Goal: Task Accomplishment & Management: Complete application form

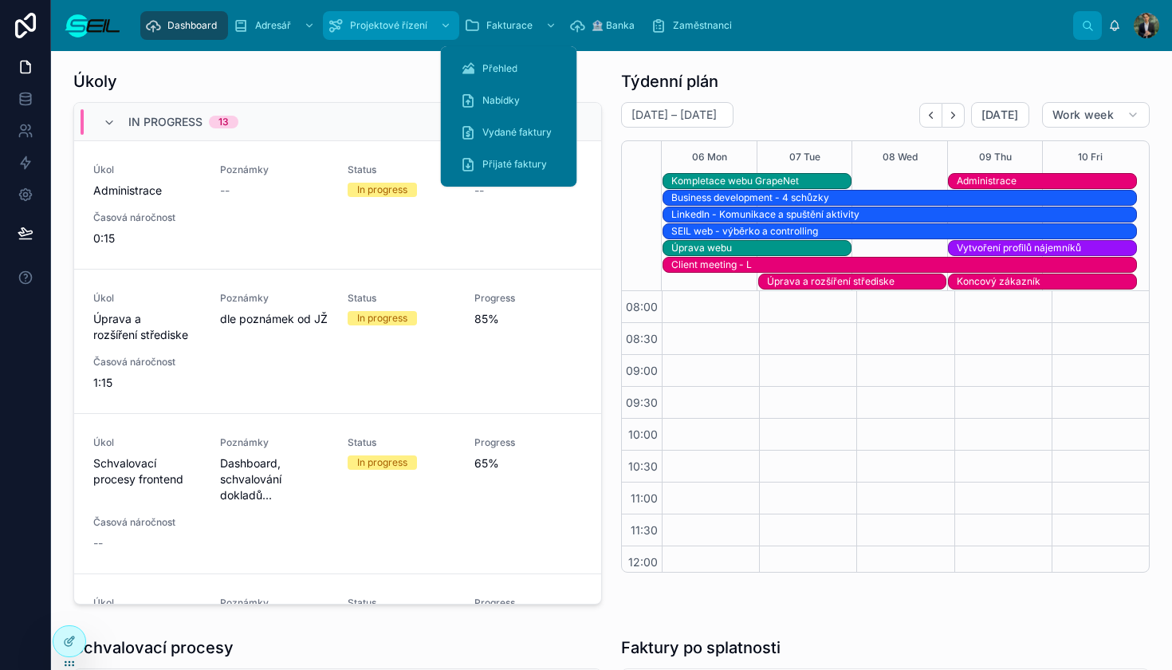
scroll to position [359, 0]
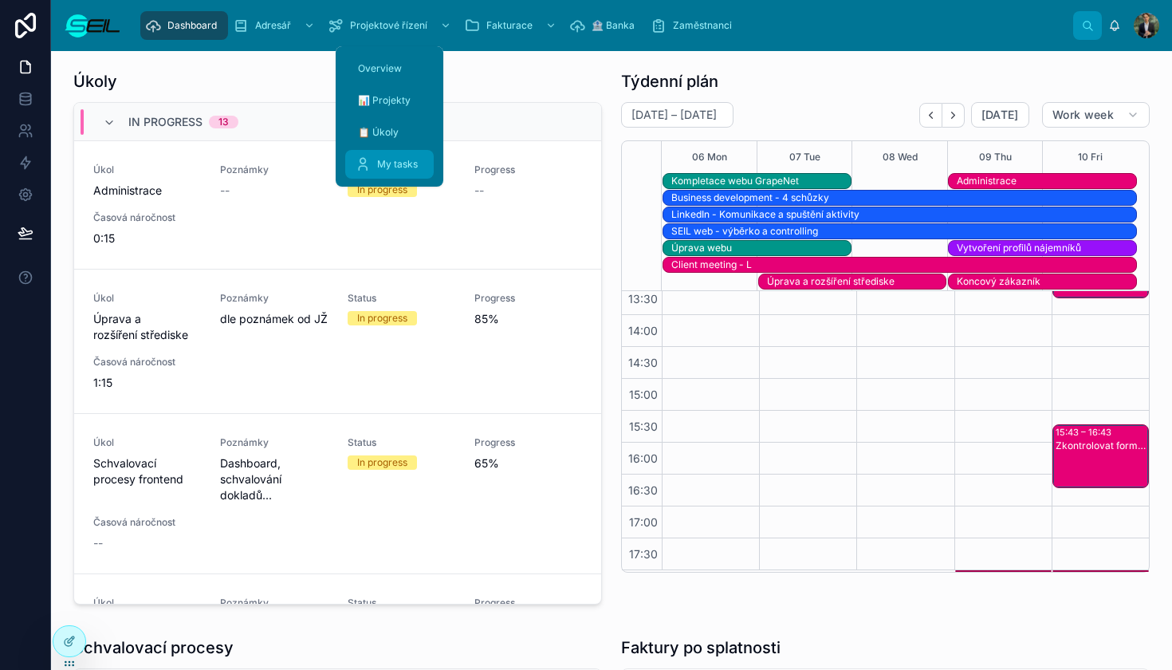
click at [381, 157] on div "My tasks" at bounding box center [389, 164] width 69 height 26
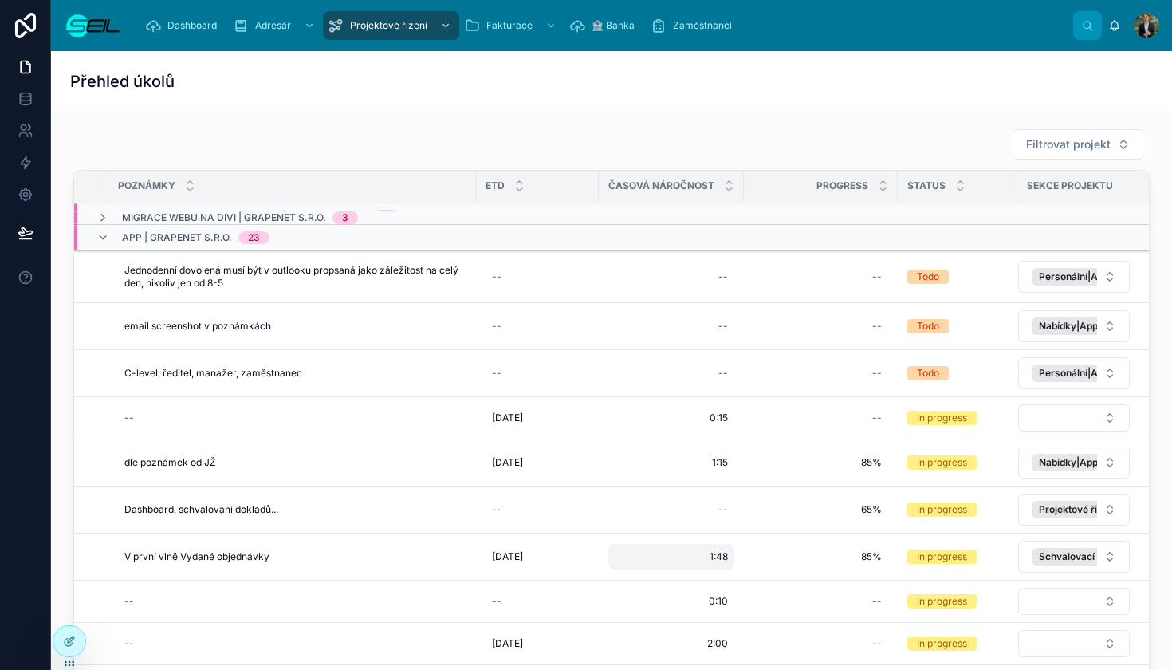
scroll to position [124, 311]
click at [682, 560] on div "1:48 1:48" at bounding box center [671, 557] width 126 height 26
click at [773, 584] on input "****" at bounding box center [762, 579] width 151 height 22
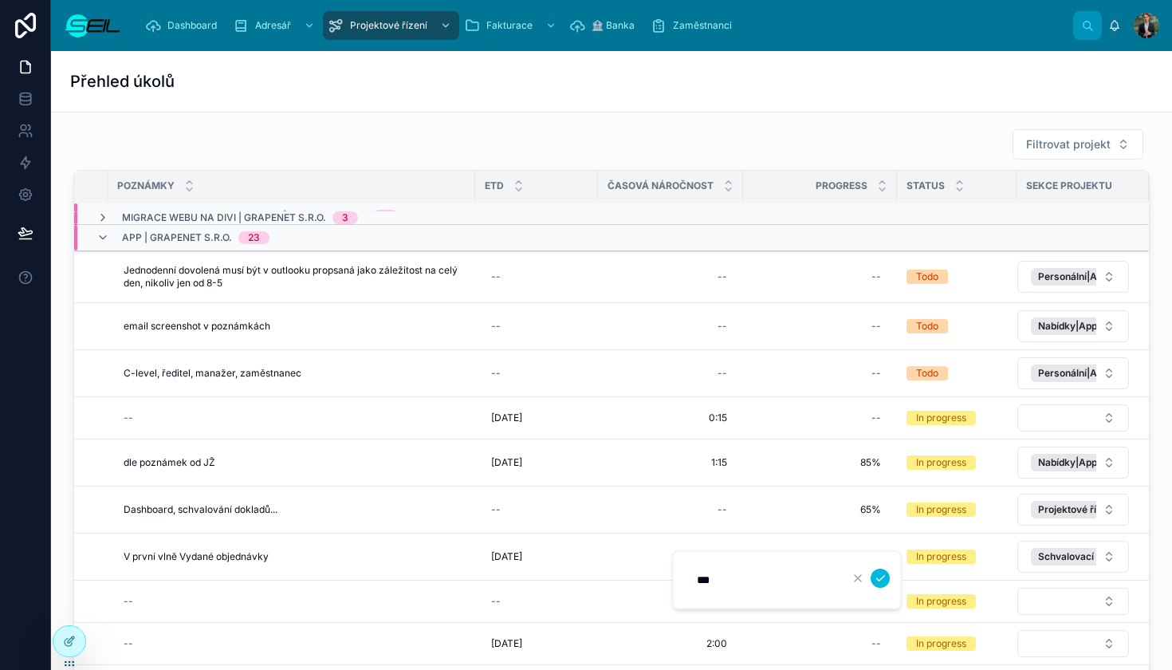
type input "****"
click at [880, 578] on button "submit" at bounding box center [880, 577] width 19 height 19
click at [842, 549] on div "85% 85%" at bounding box center [820, 557] width 135 height 26
click at [754, 580] on input "***" at bounding box center [814, 579] width 150 height 22
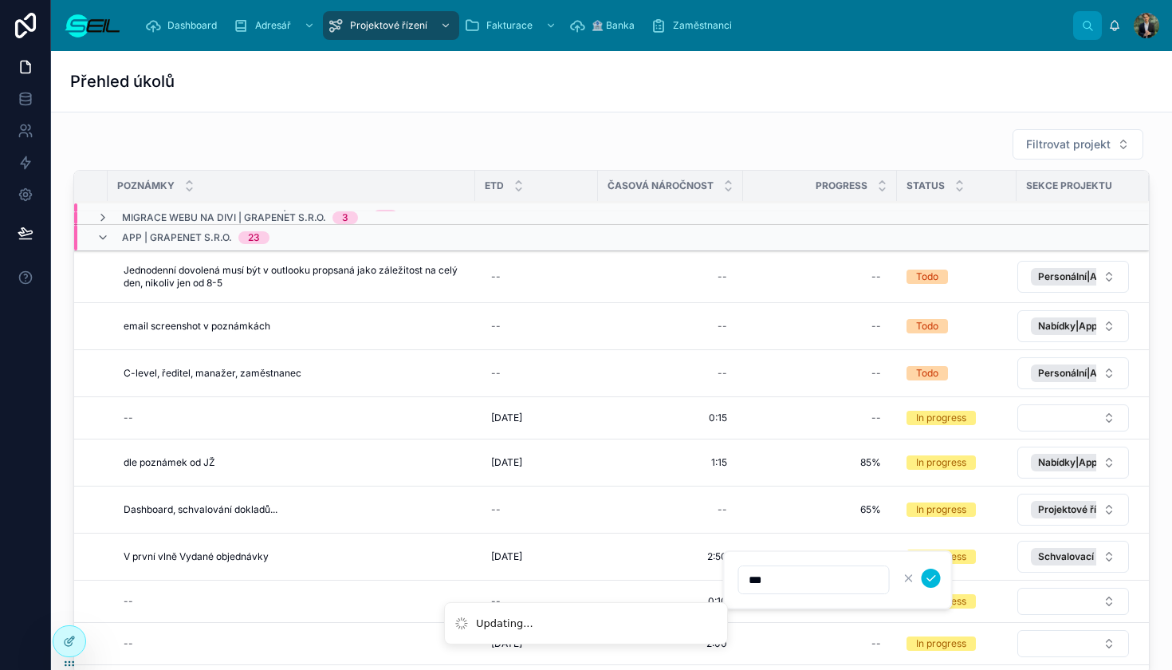
click at [754, 580] on input "***" at bounding box center [814, 579] width 150 height 22
type input "****"
click at [930, 578] on button "submit" at bounding box center [931, 577] width 19 height 19
click at [0, 0] on span "Označit úkol jako dokončený" at bounding box center [0, 0] width 0 height 0
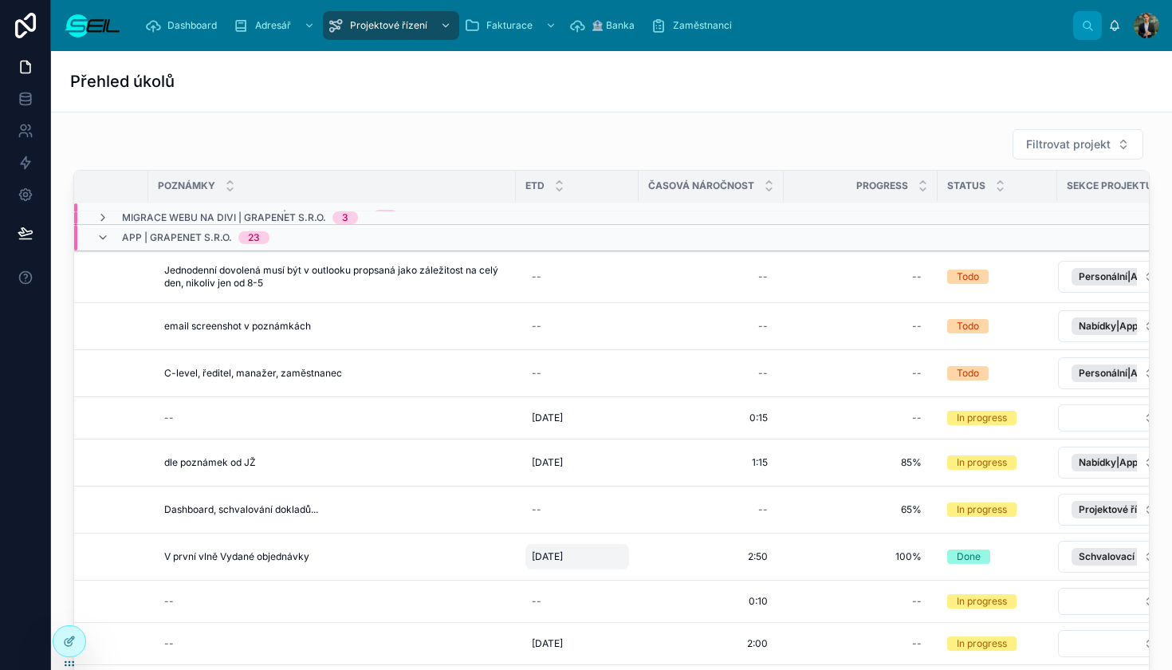
scroll to position [124, 120]
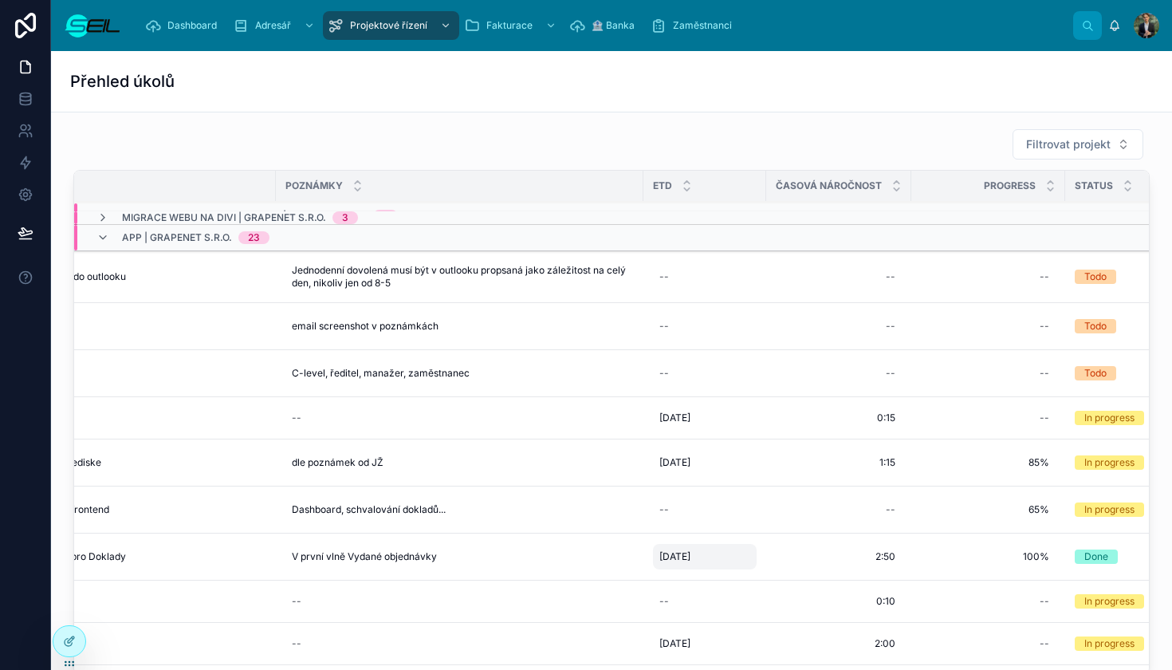
click at [684, 561] on span "[DATE]" at bounding box center [674, 556] width 31 height 13
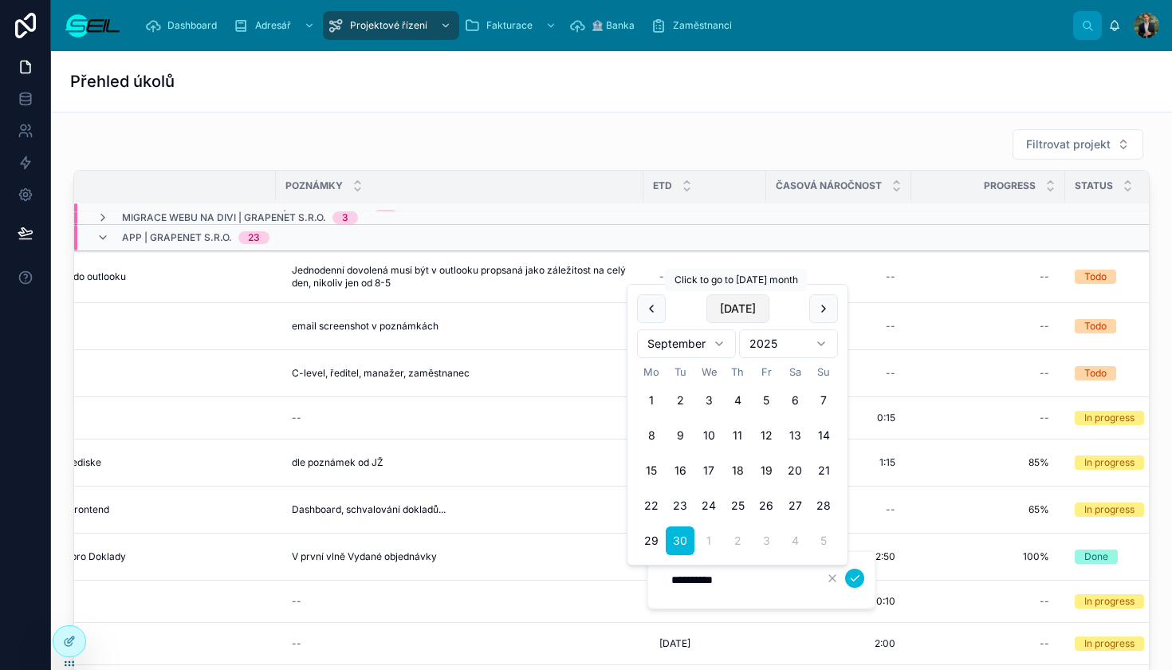
click at [737, 312] on button "[DATE]" at bounding box center [737, 308] width 63 height 29
click at [854, 579] on icon "submit" at bounding box center [854, 578] width 13 height 13
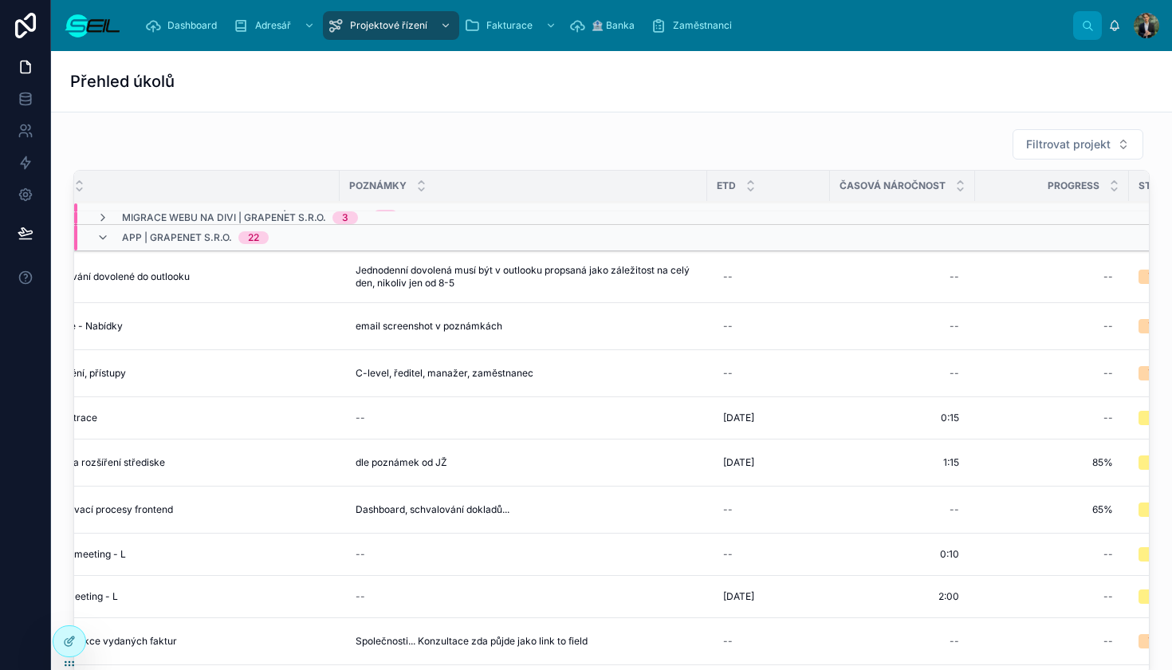
scroll to position [124, 0]
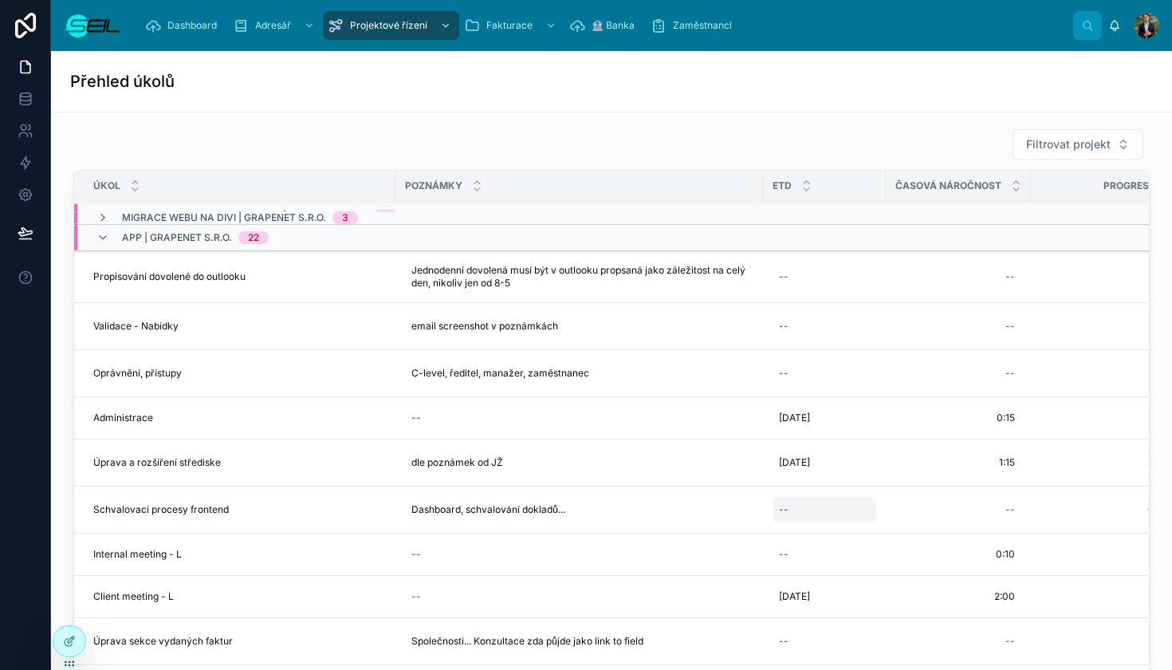
click at [780, 510] on div "--" at bounding box center [784, 509] width 10 height 13
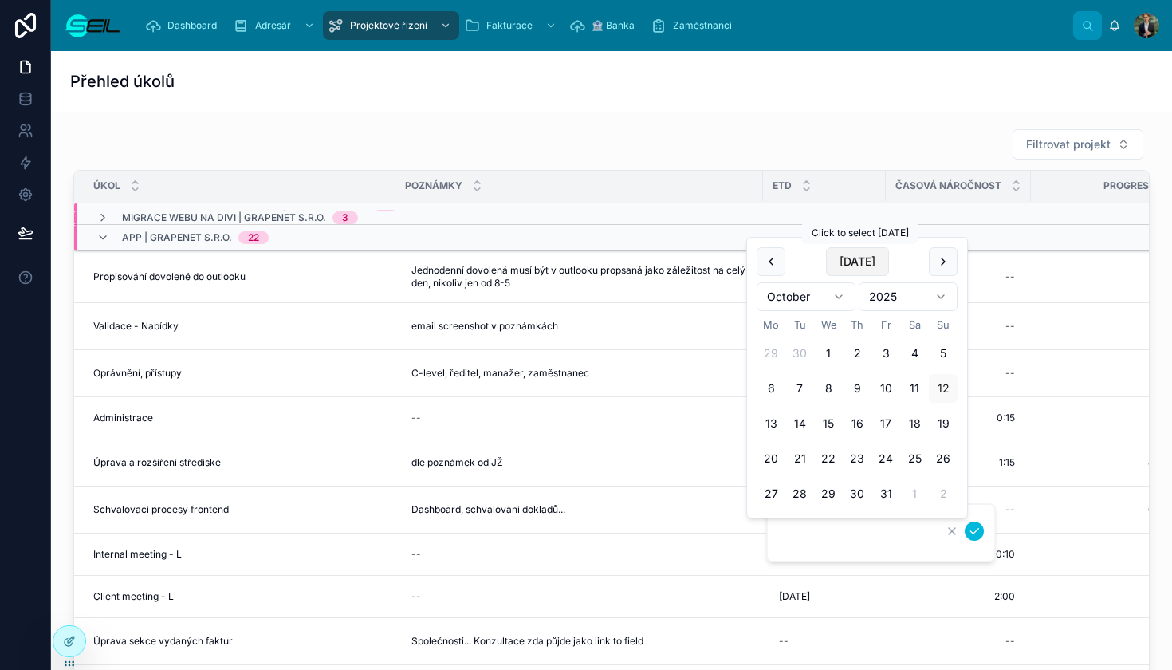
click at [853, 264] on button "[DATE]" at bounding box center [857, 261] width 63 height 29
click at [771, 423] on button "13" at bounding box center [771, 423] width 29 height 29
type input "**********"
click at [974, 537] on icon "submit" at bounding box center [974, 531] width 13 height 13
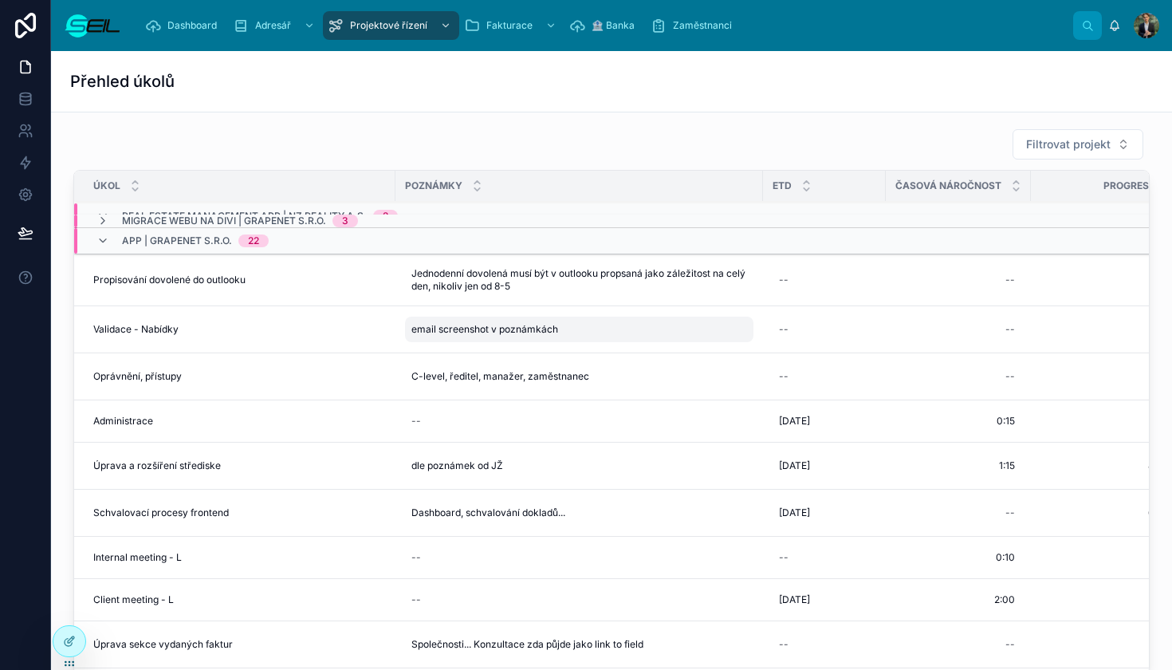
scroll to position [141, 0]
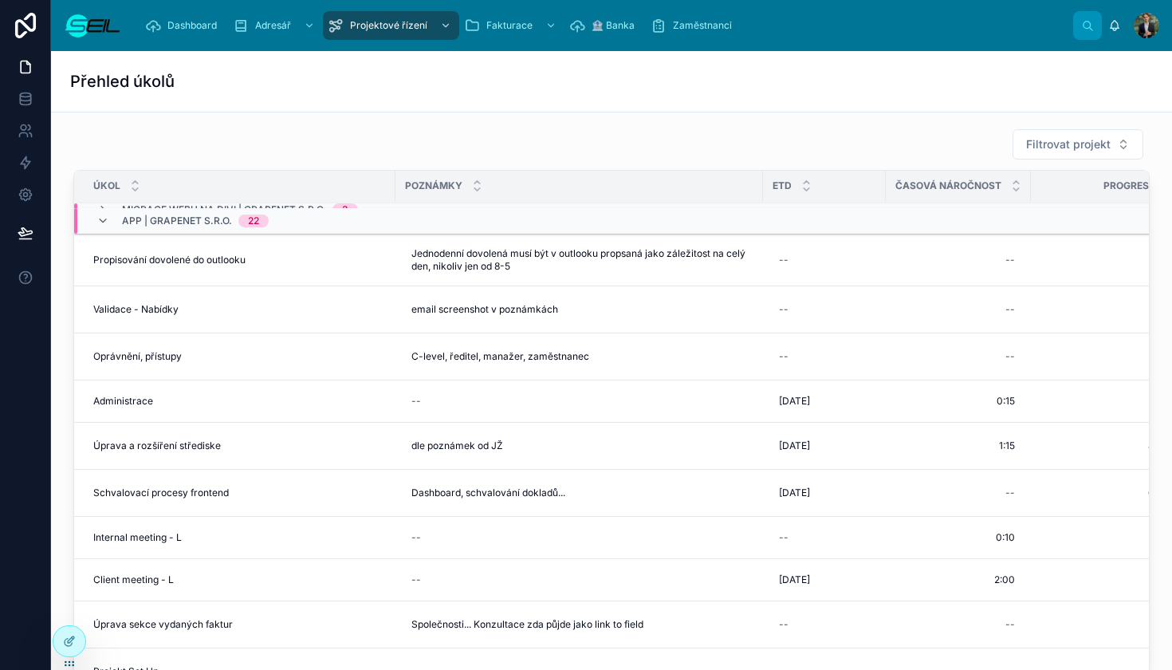
click at [572, 139] on div "Filtrovat projekt" at bounding box center [611, 144] width 1076 height 32
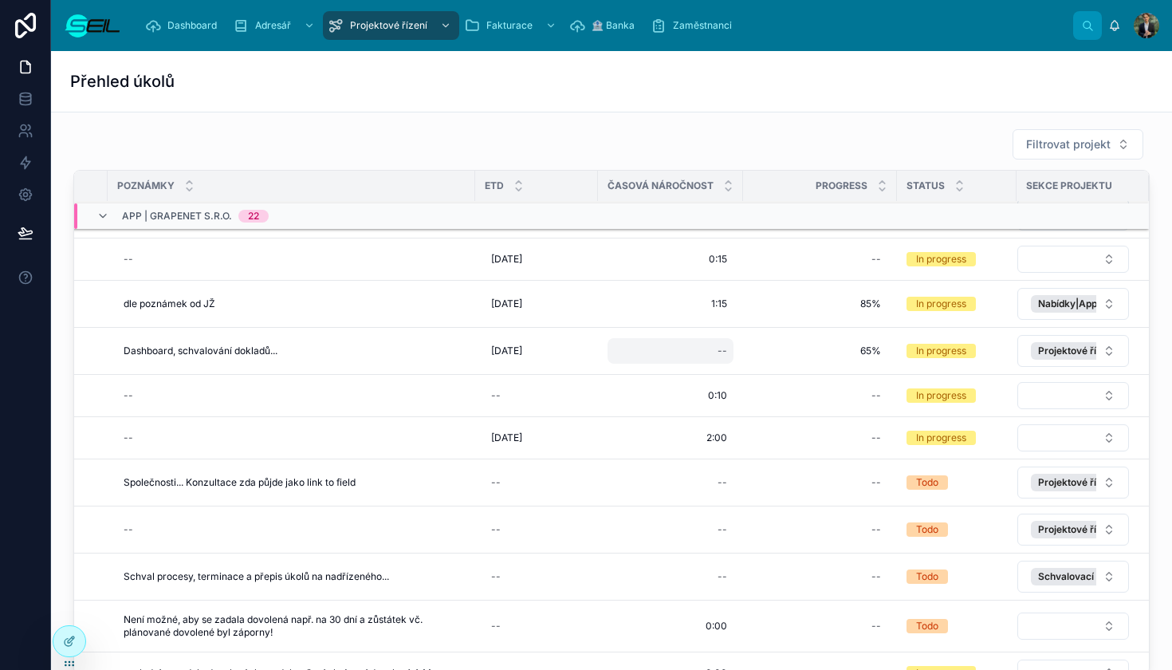
scroll to position [283, 0]
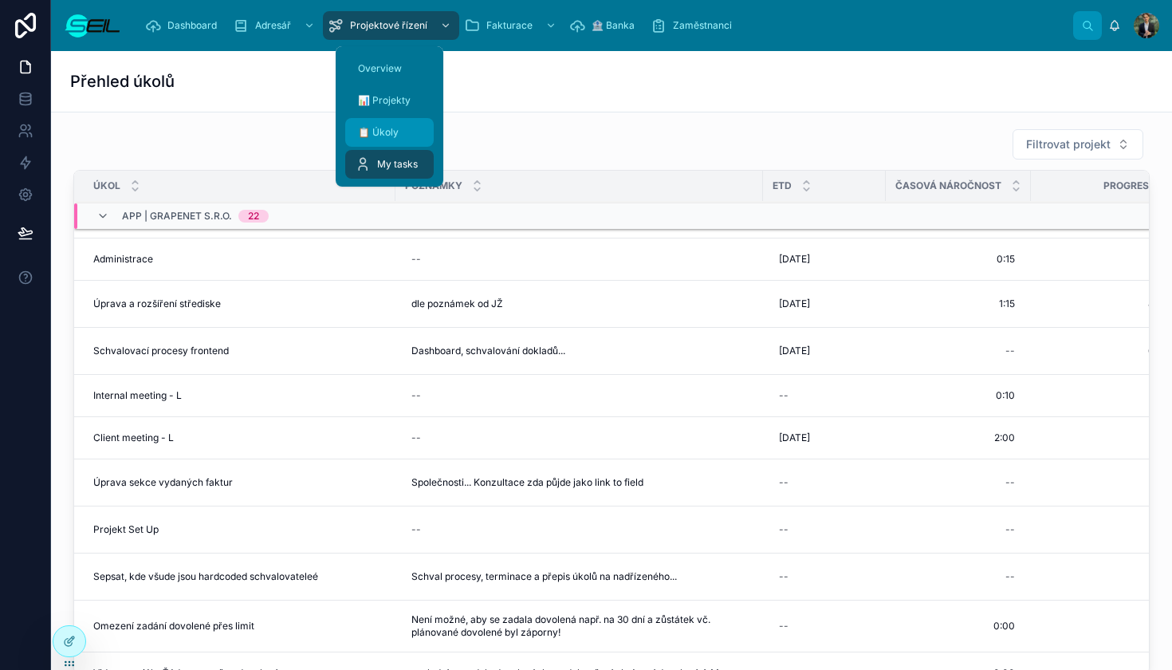
click at [386, 128] on span "📋 Úkoly" at bounding box center [378, 132] width 41 height 13
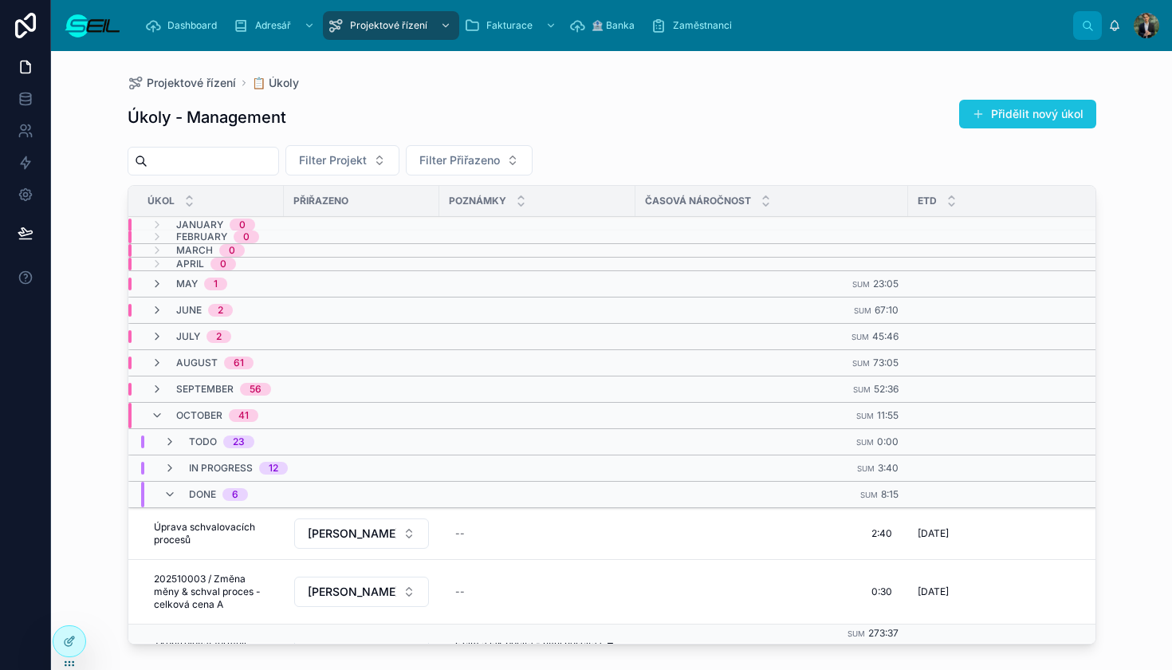
click at [1010, 108] on button "Přidělit nový úkol" at bounding box center [1027, 114] width 137 height 29
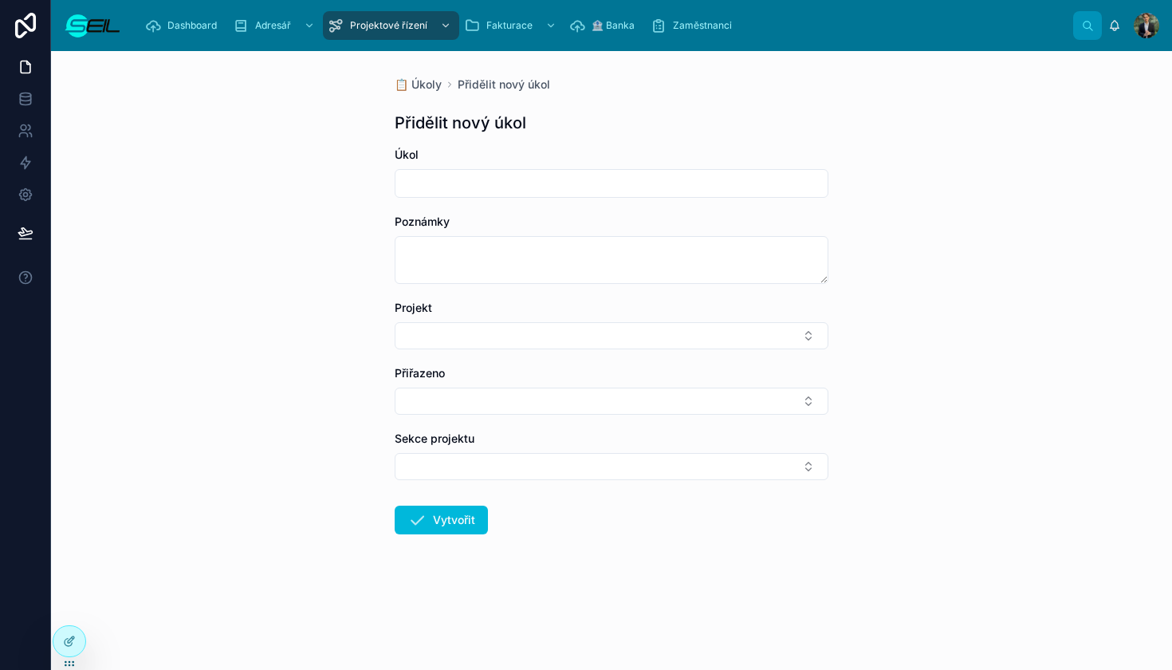
click at [444, 153] on div "Úkol" at bounding box center [612, 155] width 434 height 16
click at [434, 183] on input "text" at bounding box center [611, 183] width 432 height 22
type input "**********"
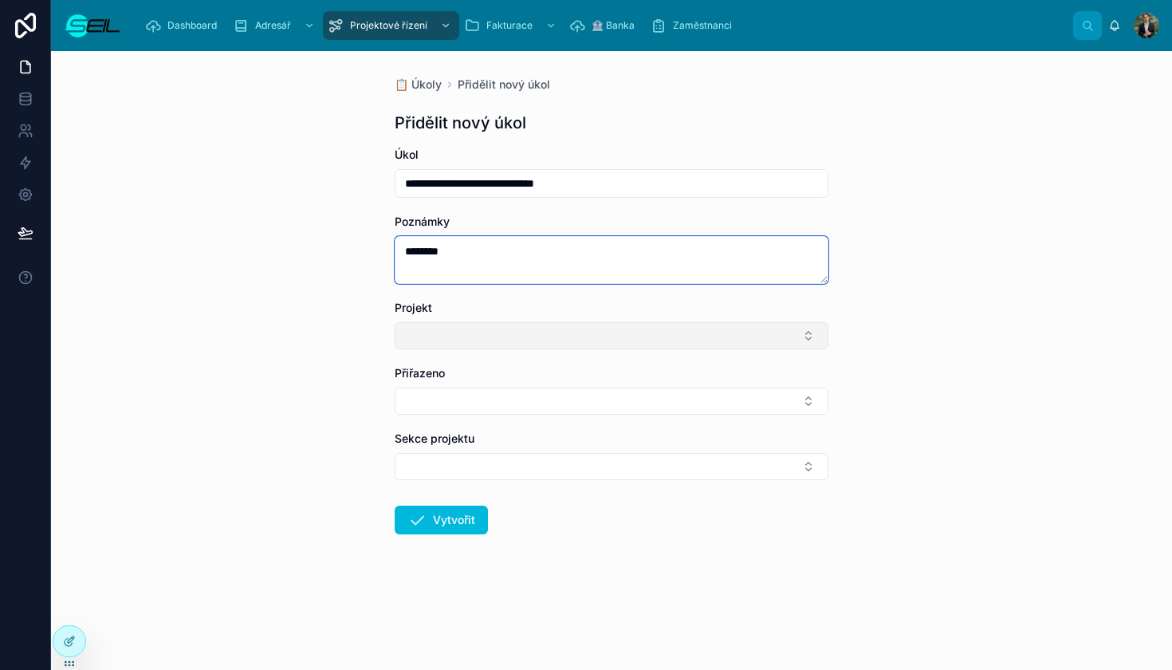
type textarea "********"
click at [467, 341] on button "Select Button" at bounding box center [612, 335] width 434 height 27
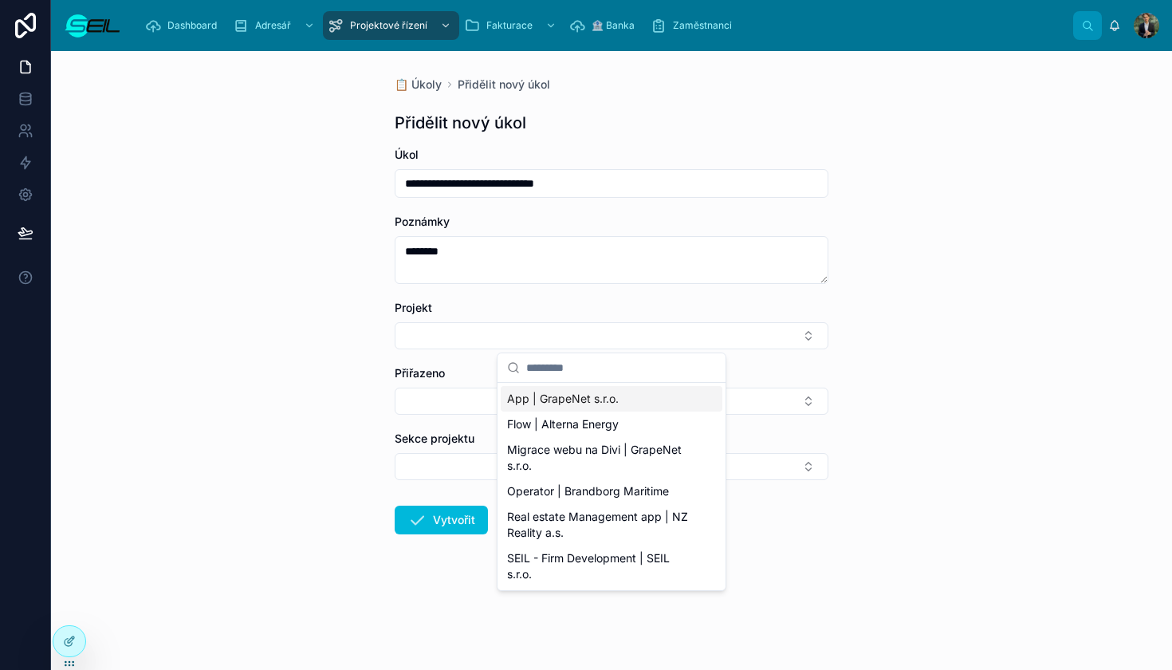
click at [567, 403] on span "App | GrapeNet s.r.o." at bounding box center [563, 399] width 112 height 16
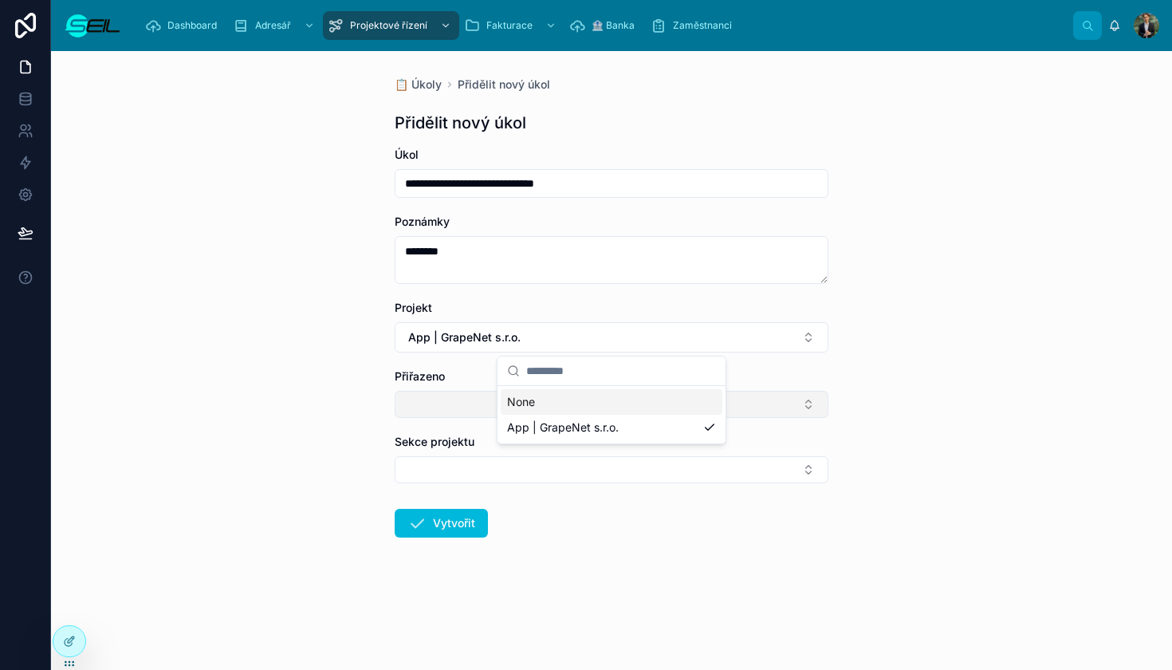
click at [518, 411] on button "Select Button" at bounding box center [612, 404] width 434 height 27
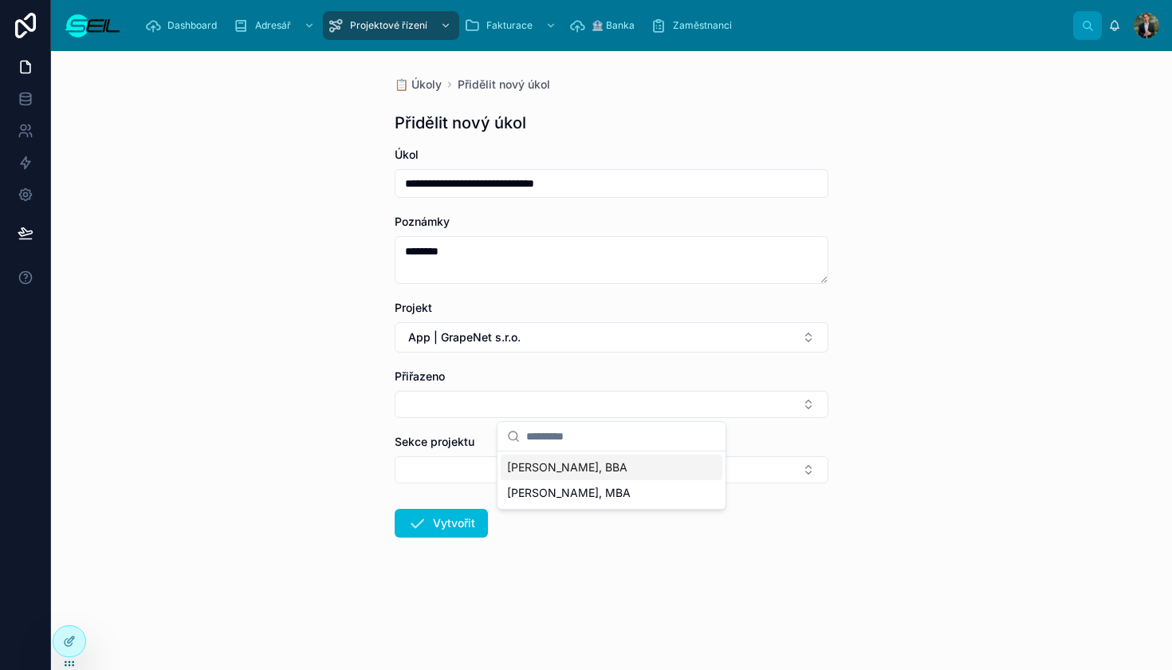
click at [540, 462] on span "[PERSON_NAME], BBA" at bounding box center [567, 467] width 120 height 16
click at [521, 462] on button "Select Button" at bounding box center [612, 469] width 434 height 27
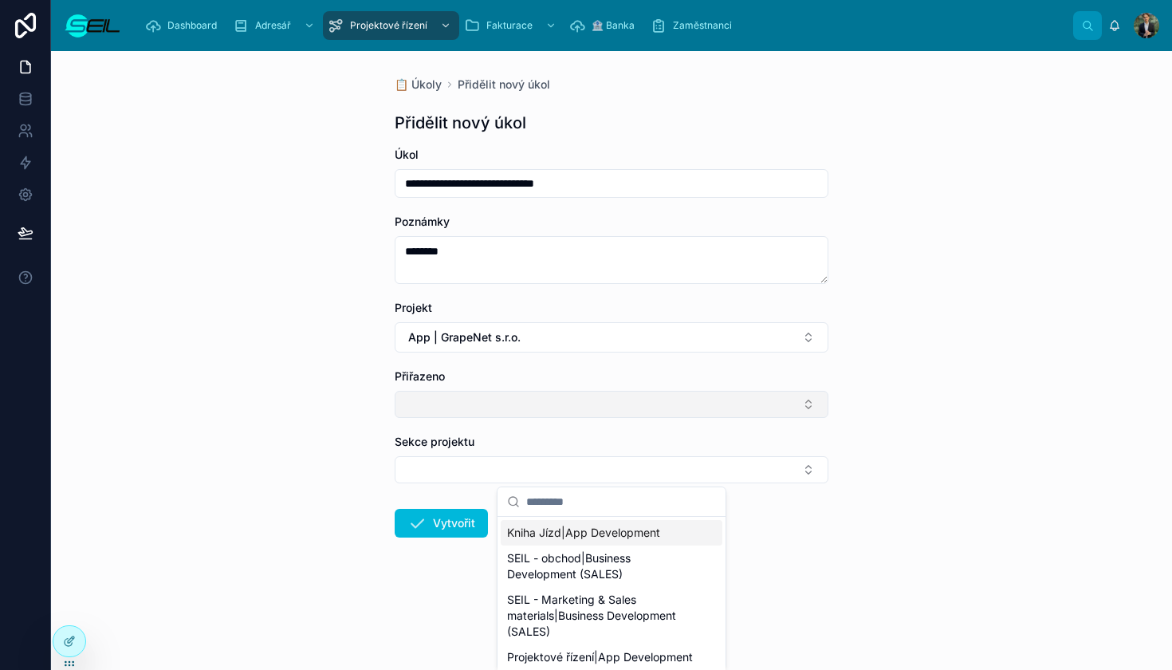
click at [511, 399] on button "Select Button" at bounding box center [612, 404] width 434 height 27
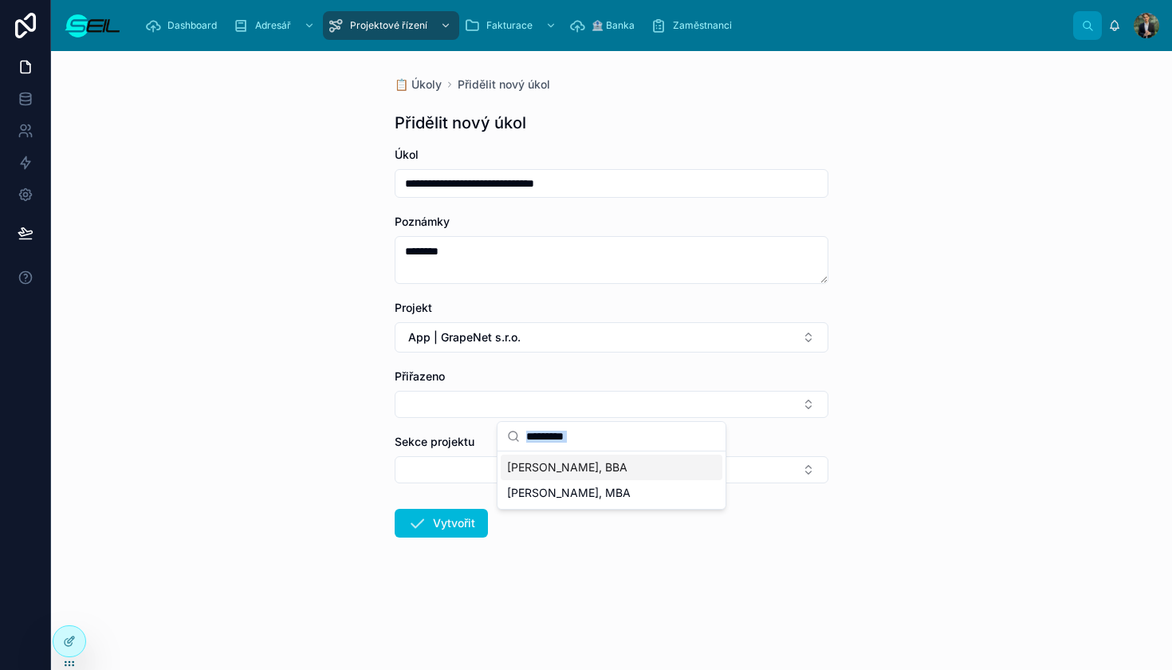
drag, startPoint x: 526, startPoint y: 453, endPoint x: 537, endPoint y: 465, distance: 15.8
click at [527, 454] on div "[PERSON_NAME], BBA [PERSON_NAME], MBA" at bounding box center [611, 465] width 228 height 87
click at [537, 466] on span "[PERSON_NAME], BBA" at bounding box center [567, 467] width 120 height 16
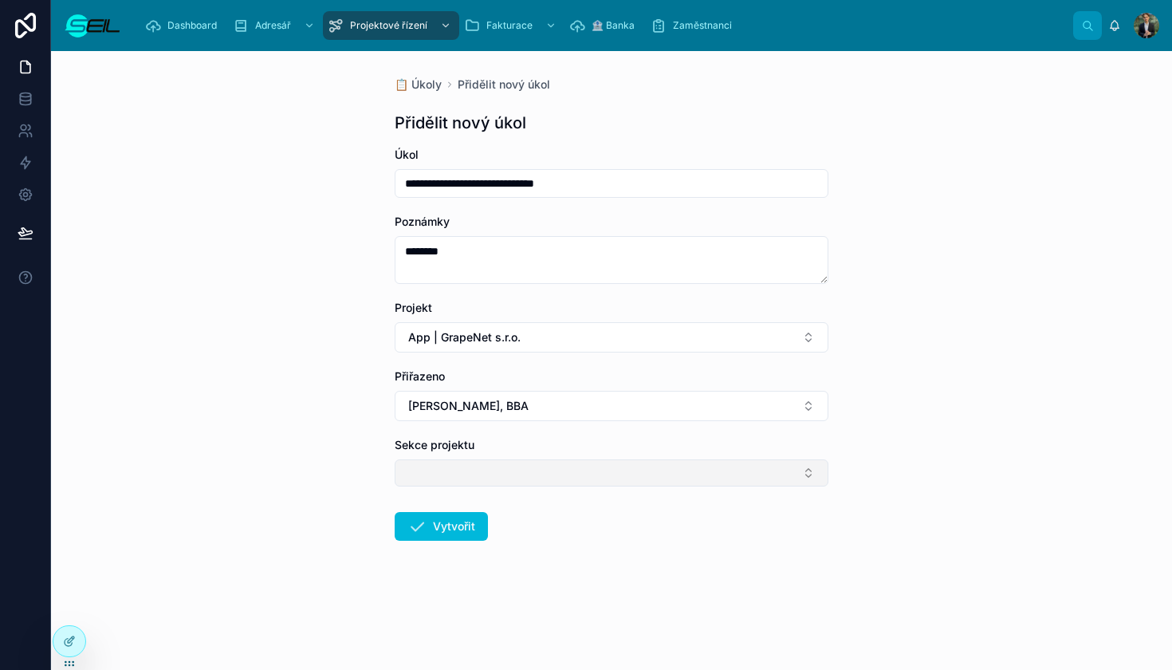
click at [486, 459] on button "Select Button" at bounding box center [612, 472] width 434 height 27
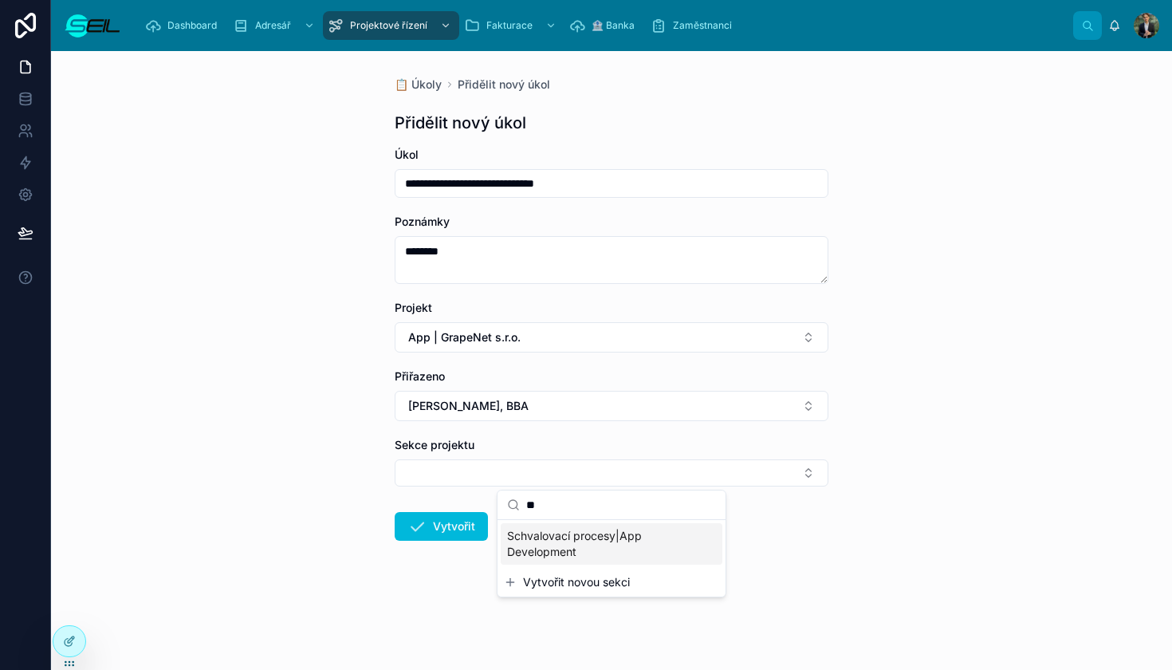
type input "**"
click at [552, 536] on span "Schvalovací procesy|App Development" at bounding box center [602, 544] width 190 height 32
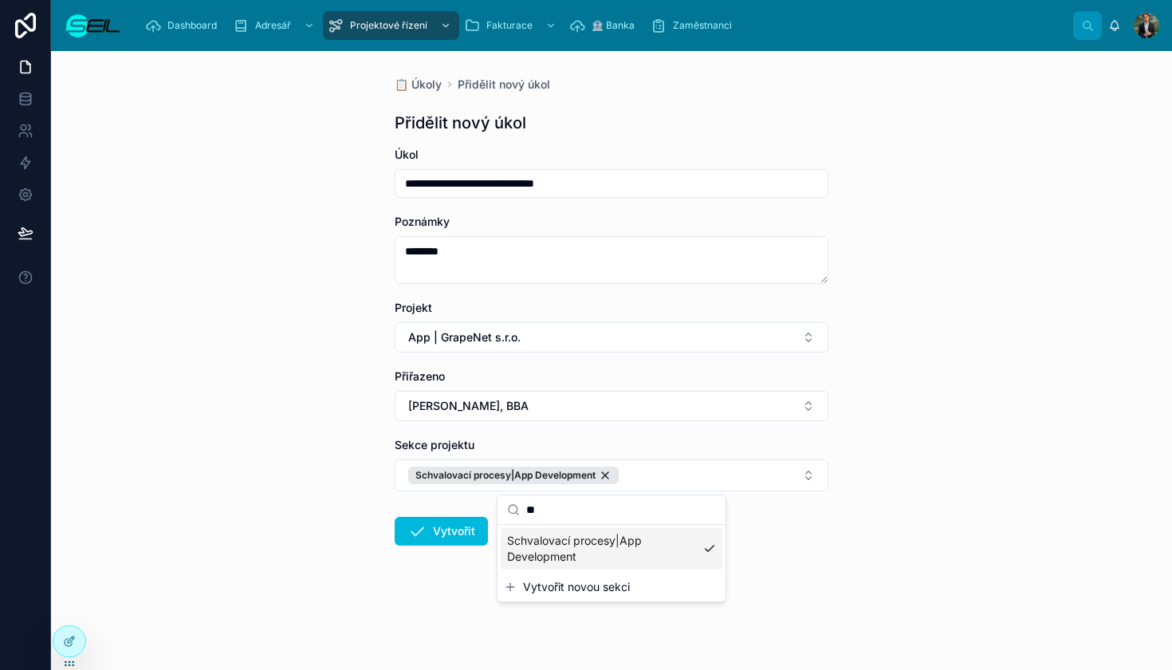
click at [407, 509] on form "**********" at bounding box center [612, 397] width 434 height 501
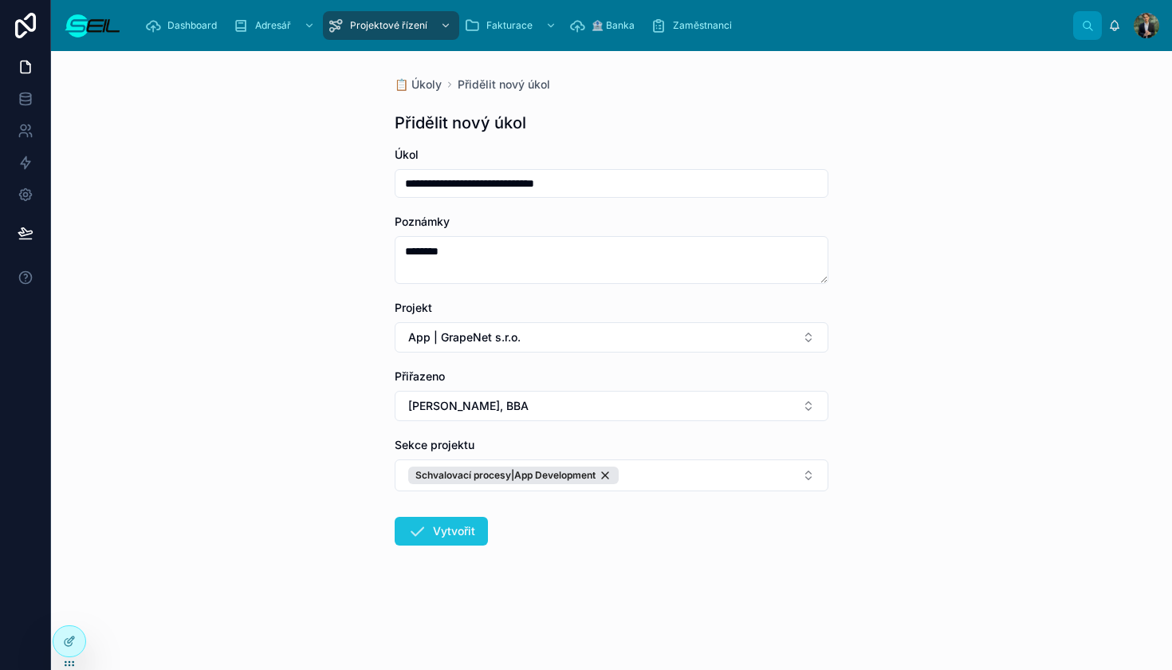
click at [416, 522] on icon at bounding box center [416, 530] width 19 height 19
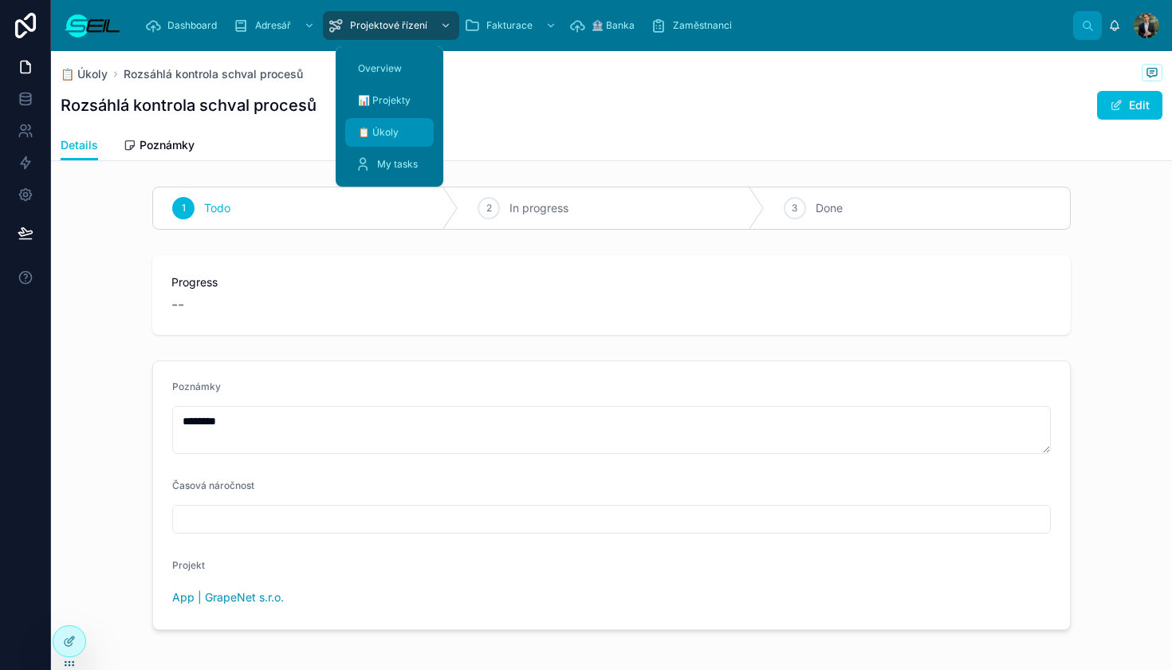
click at [391, 140] on div "📋 Úkoly" at bounding box center [389, 133] width 69 height 26
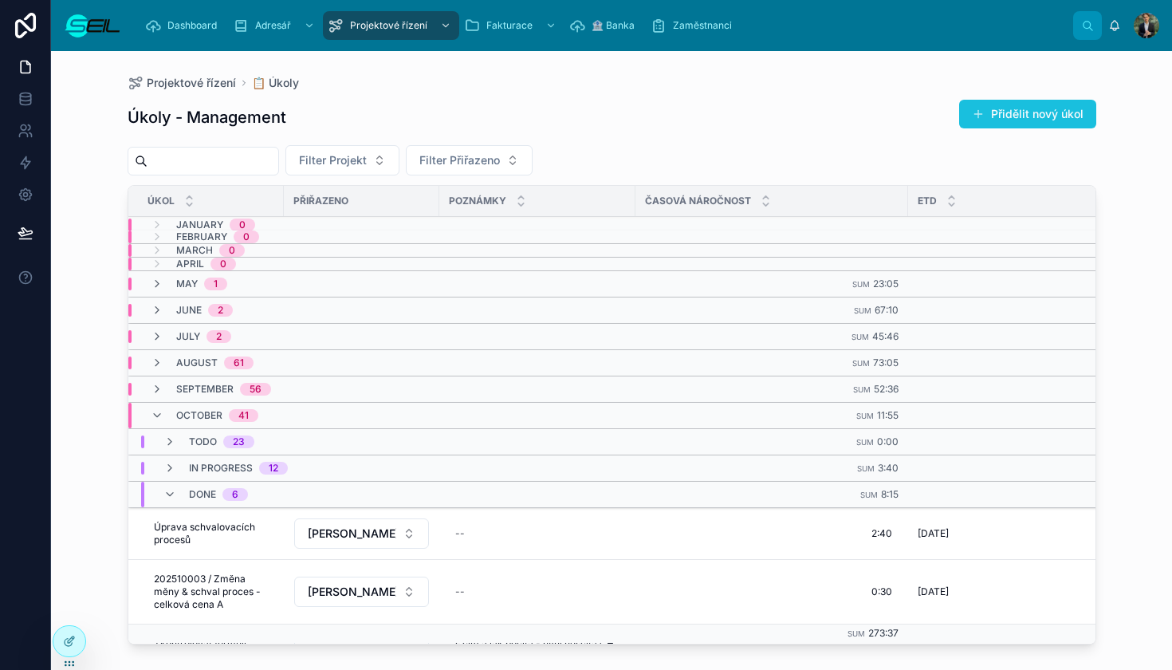
click at [1023, 112] on button "Přidělit nový úkol" at bounding box center [1027, 114] width 137 height 29
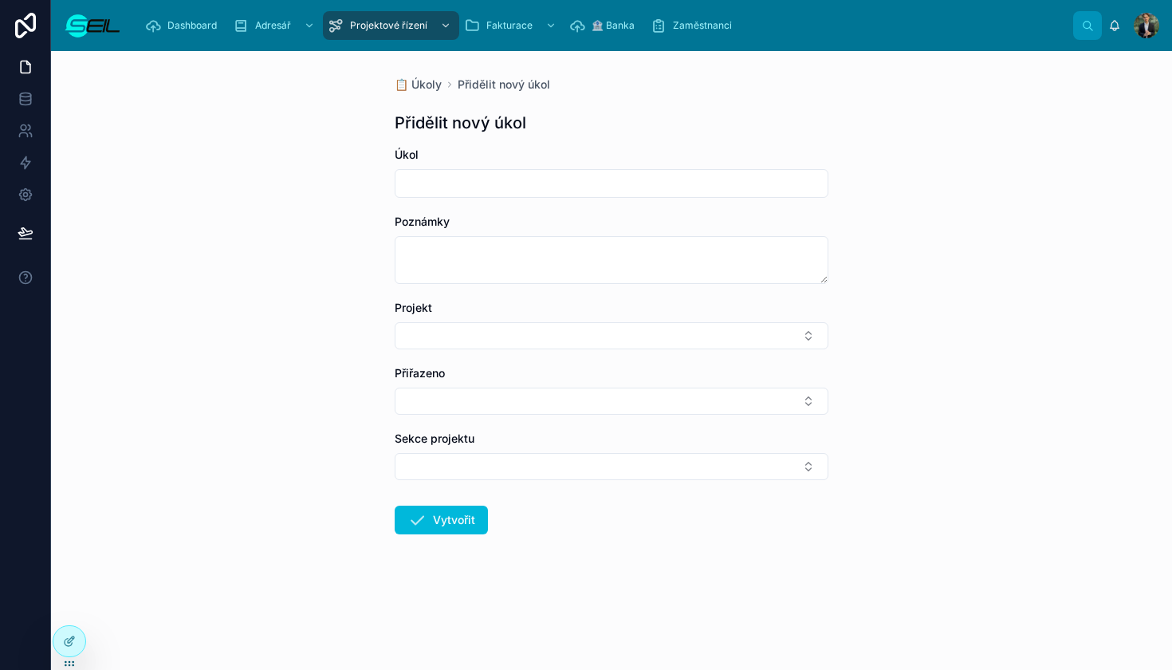
click at [539, 195] on div at bounding box center [612, 183] width 434 height 29
click at [535, 188] on input "text" at bounding box center [611, 183] width 432 height 22
type input "**********"
click at [478, 333] on button "Select Button" at bounding box center [612, 335] width 434 height 27
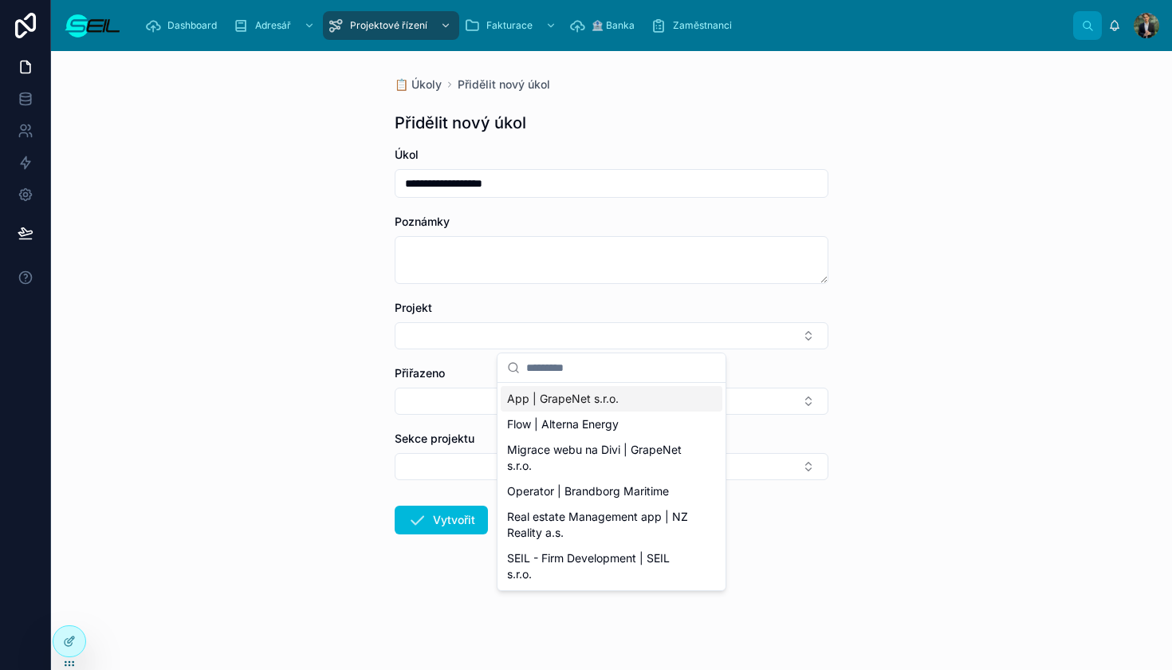
click at [565, 400] on span "App | GrapeNet s.r.o." at bounding box center [563, 399] width 112 height 16
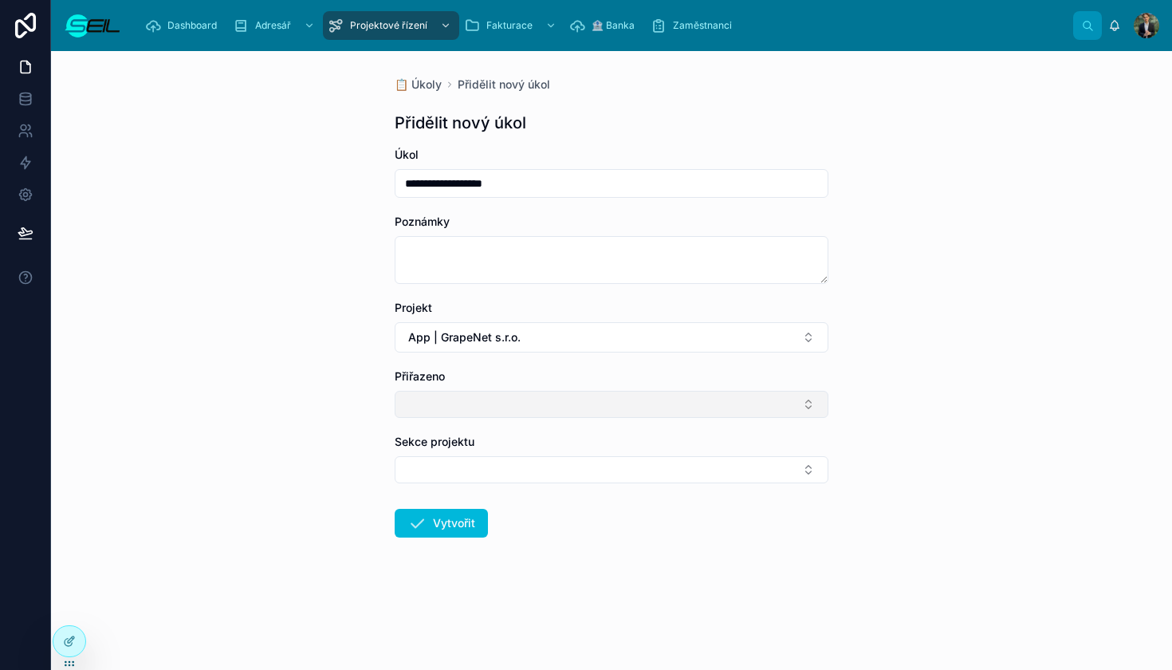
click at [507, 400] on button "Select Button" at bounding box center [612, 404] width 434 height 27
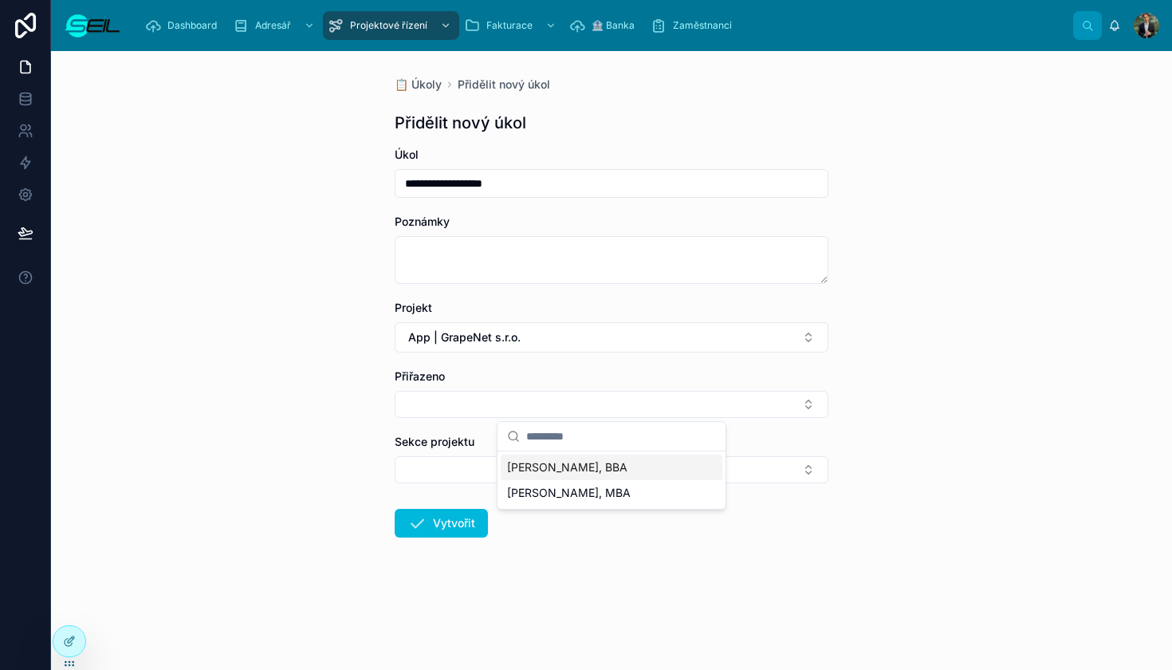
click at [575, 466] on span "[PERSON_NAME], BBA" at bounding box center [567, 467] width 120 height 16
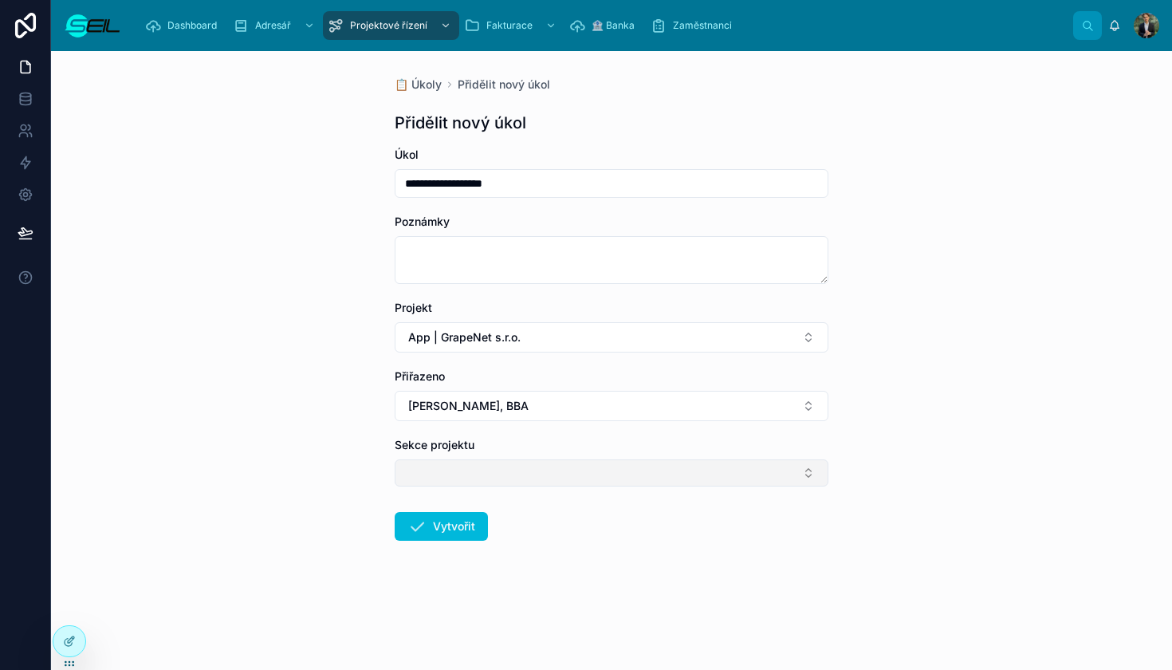
click at [561, 471] on button "Select Button" at bounding box center [612, 472] width 434 height 27
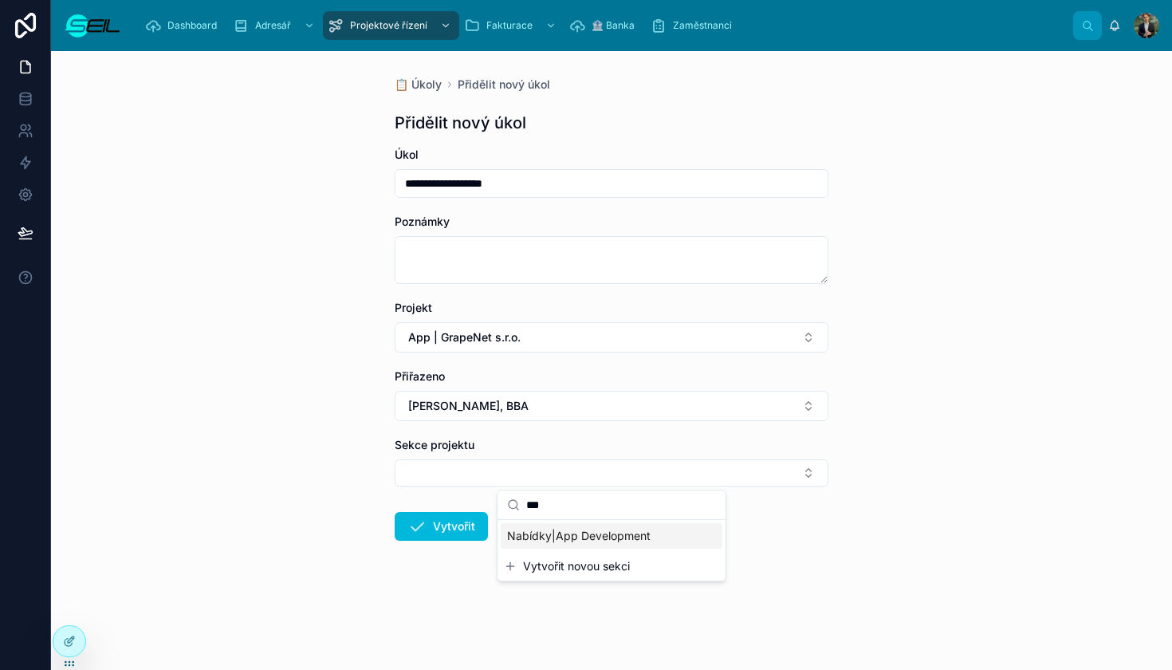
type input "***"
click at [559, 537] on span "Nabídky|App Development" at bounding box center [579, 536] width 144 height 16
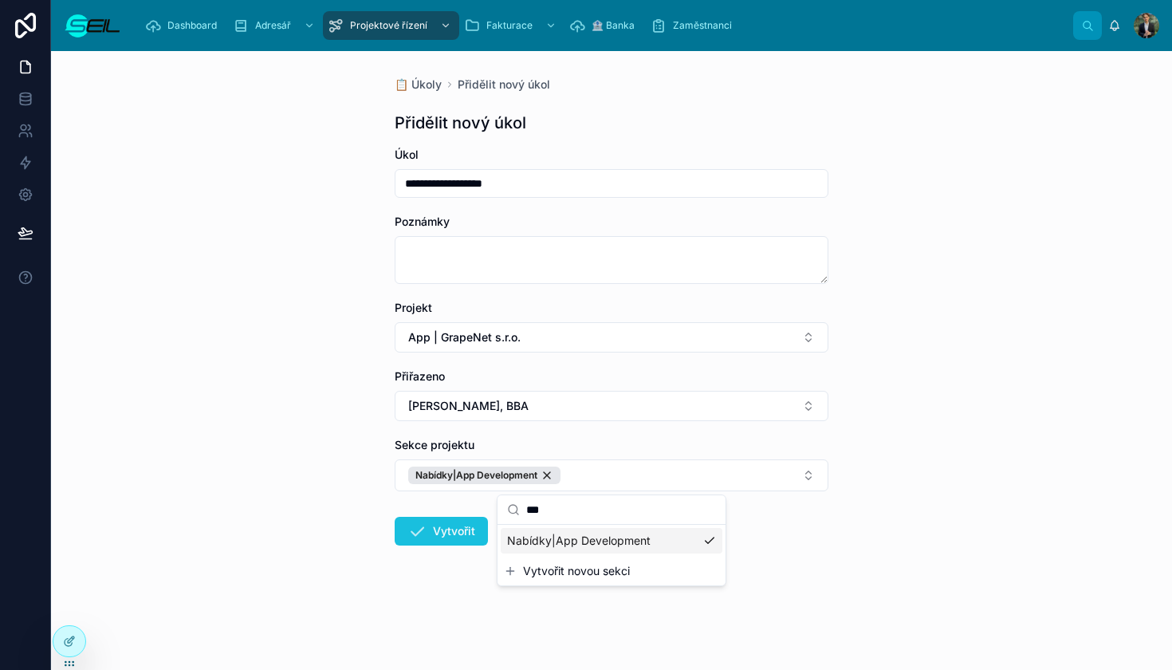
click at [454, 527] on button "Vytvořit" at bounding box center [441, 531] width 93 height 29
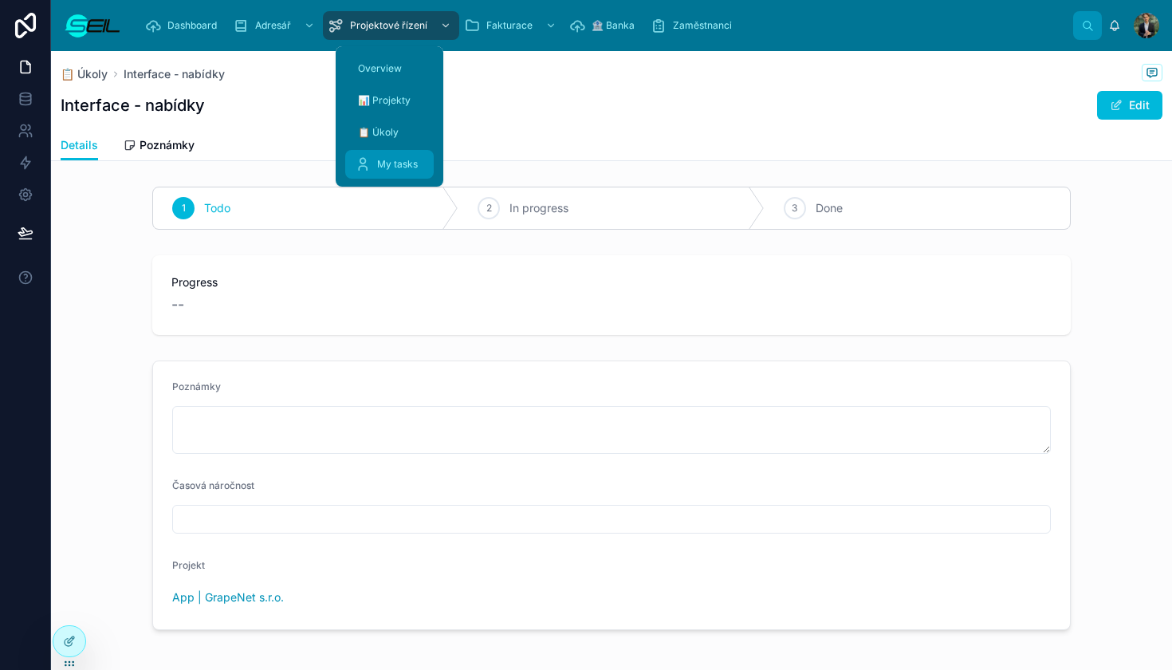
click at [384, 158] on span "My tasks" at bounding box center [397, 164] width 41 height 13
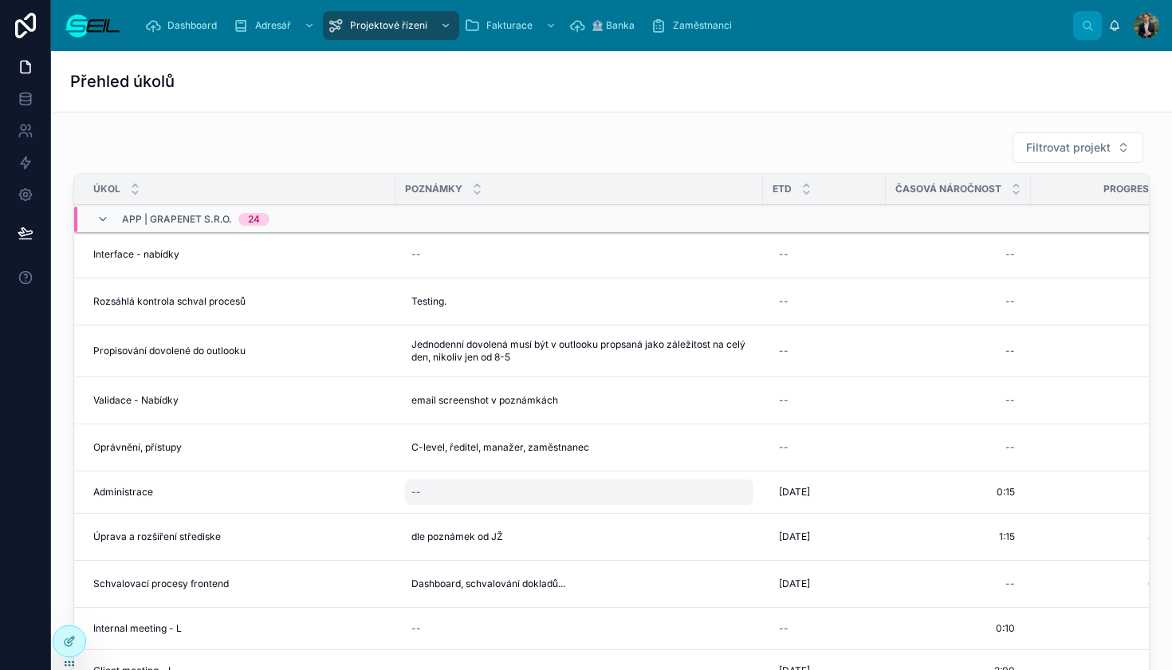
scroll to position [276, 0]
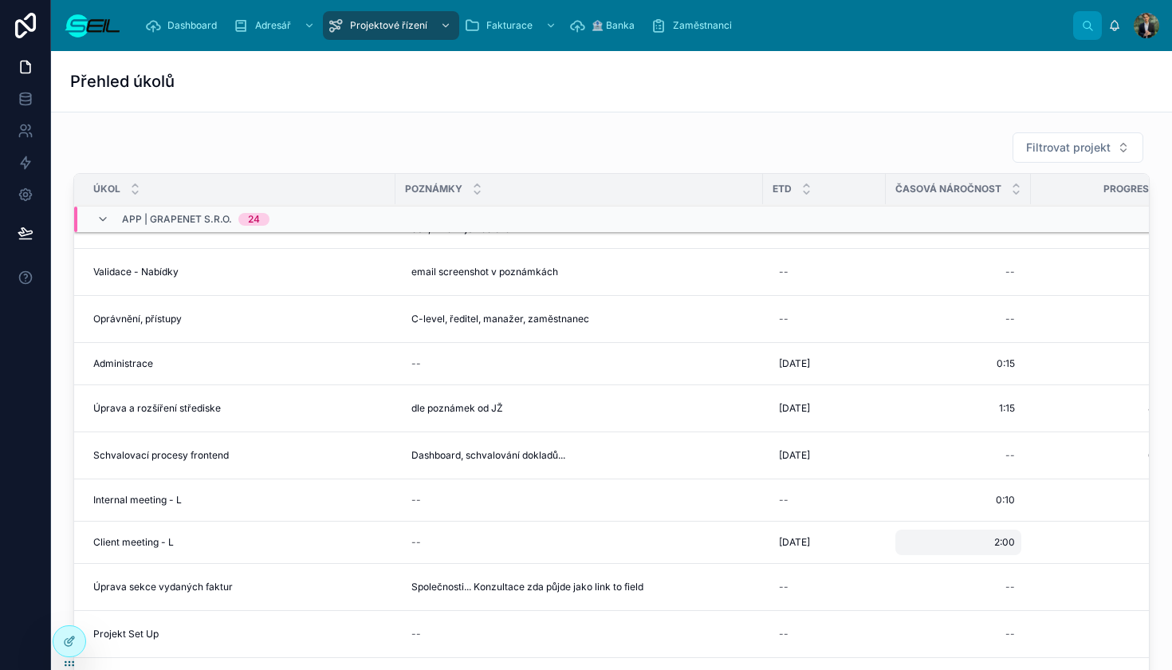
click at [960, 547] on div "2:00 2:00" at bounding box center [958, 542] width 126 height 26
click at [849, 567] on input "****" at bounding box center [867, 565] width 151 height 22
type input "****"
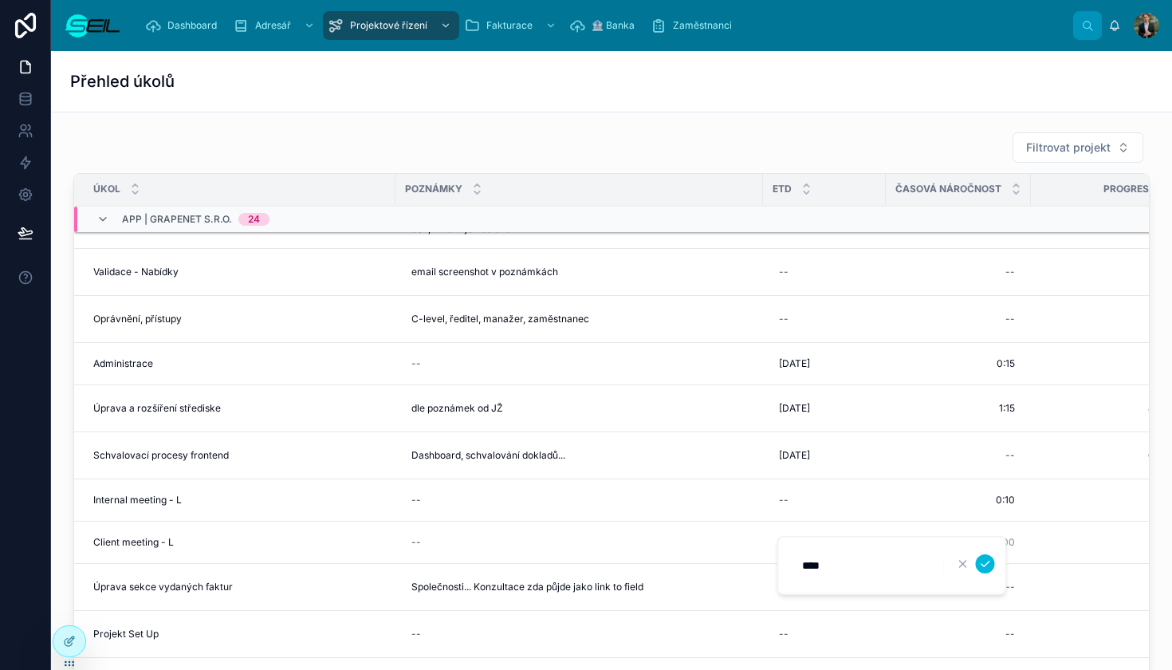
click at [985, 564] on button "submit" at bounding box center [985, 563] width 19 height 19
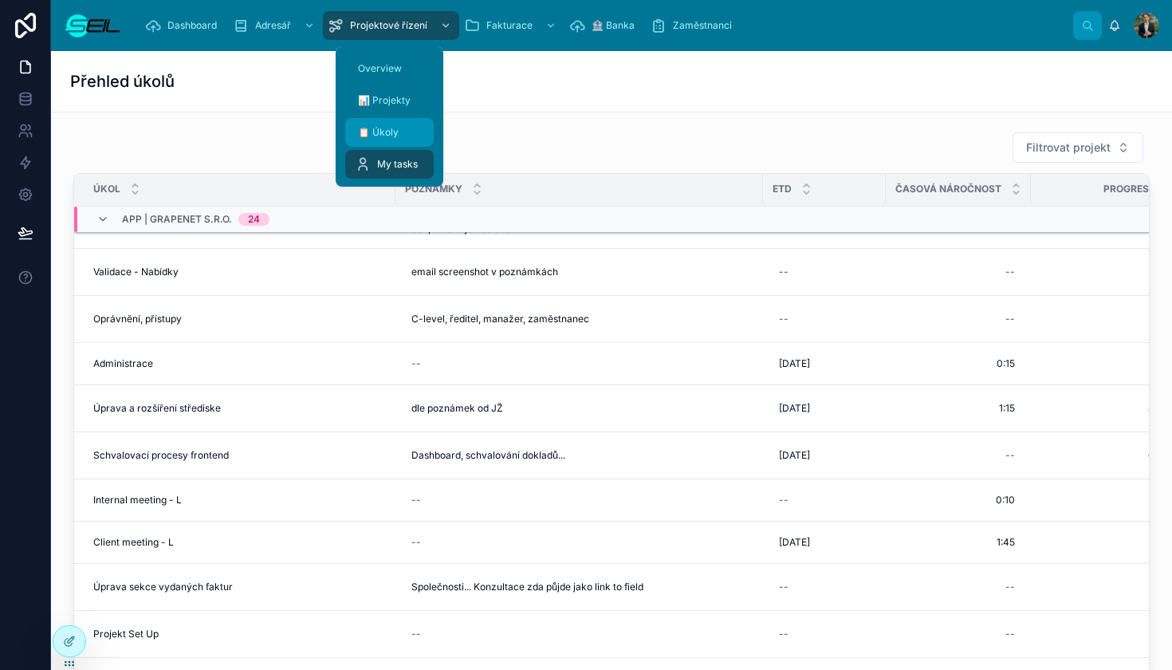
click at [408, 132] on div "📋 Úkoly" at bounding box center [389, 133] width 69 height 26
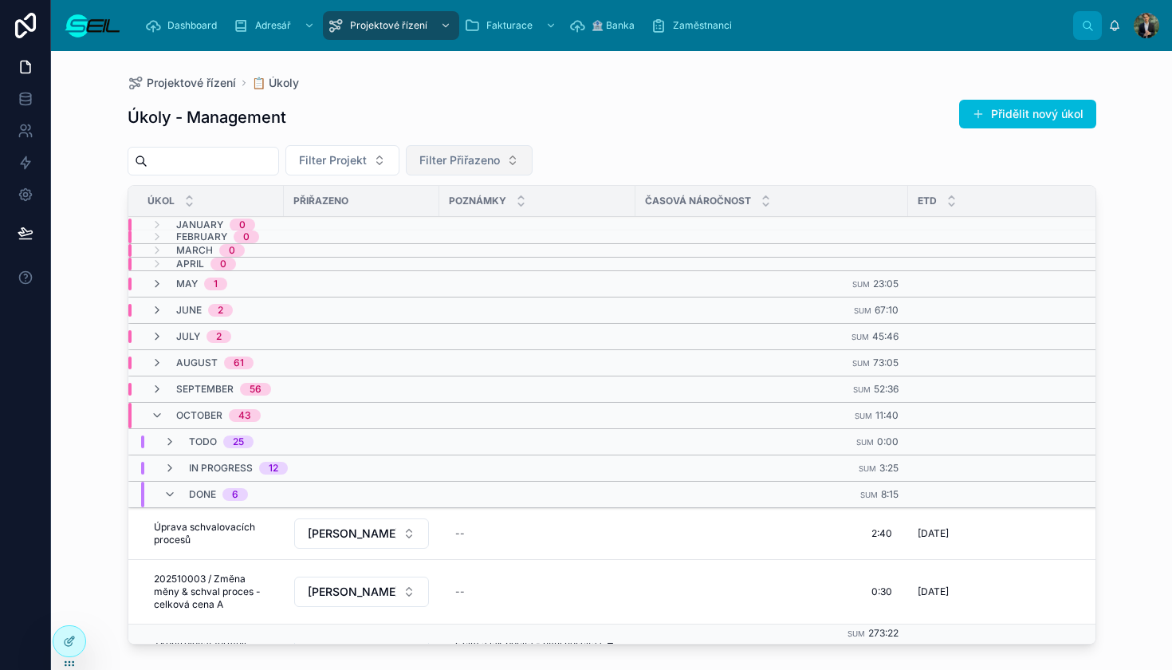
click at [533, 171] on button "Filter Přiřazeno" at bounding box center [469, 160] width 127 height 30
click at [505, 223] on span "[PERSON_NAME], BBA" at bounding box center [482, 225] width 120 height 16
click at [540, 155] on span "[PERSON_NAME], BBA" at bounding box center [479, 160] width 120 height 16
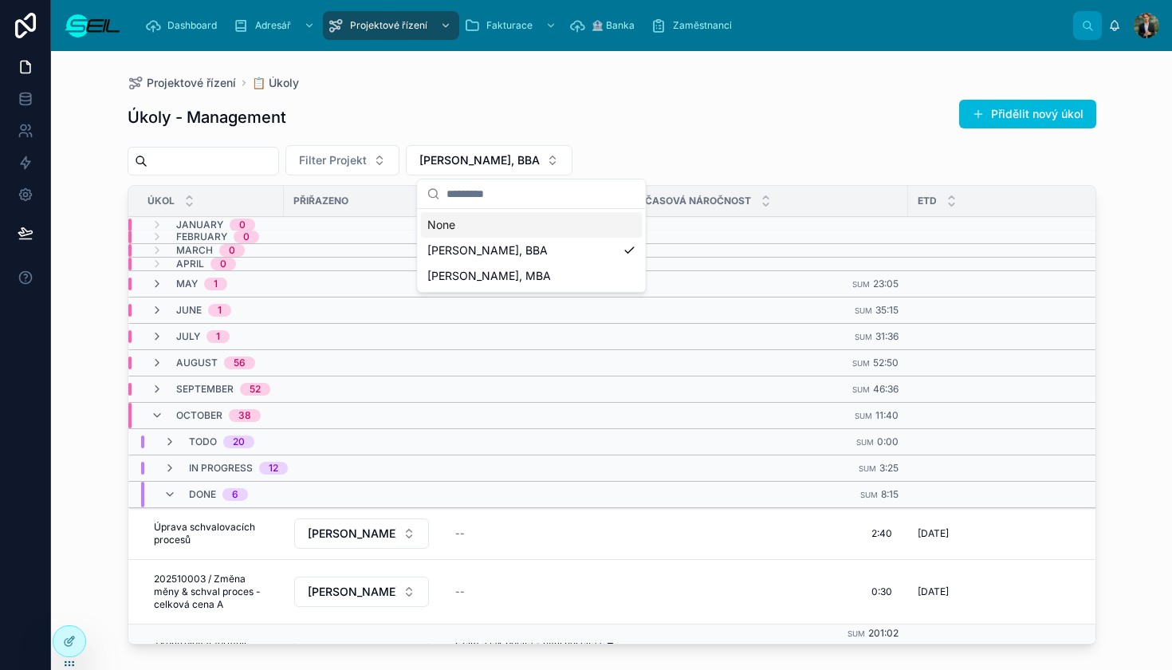
click at [538, 226] on div "None" at bounding box center [532, 225] width 222 height 26
click at [601, 95] on div "Úkoly - Management Přidělit nový úkol Filter Projekt Filter Přiřazeno Úkol Přiř…" at bounding box center [612, 369] width 969 height 561
